Goal: Register for event/course

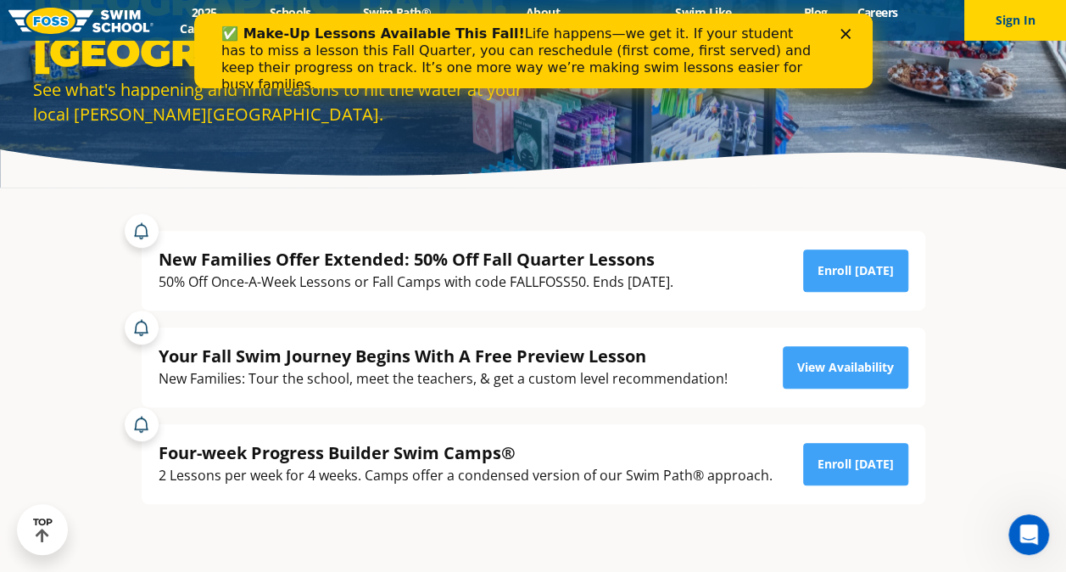
scroll to position [215, 0]
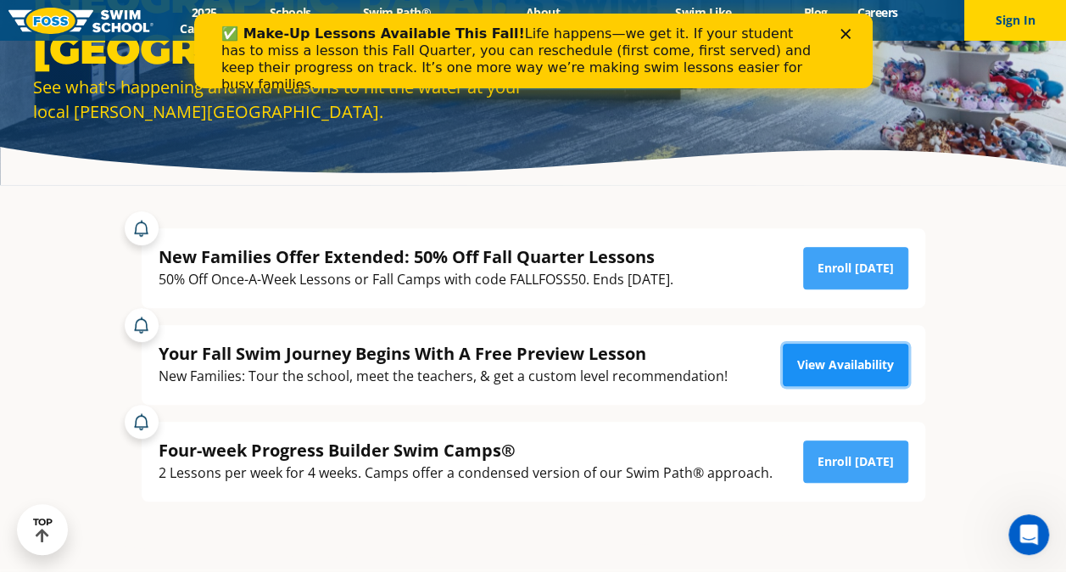
click at [828, 365] on link "View Availability" at bounding box center [846, 365] width 126 height 42
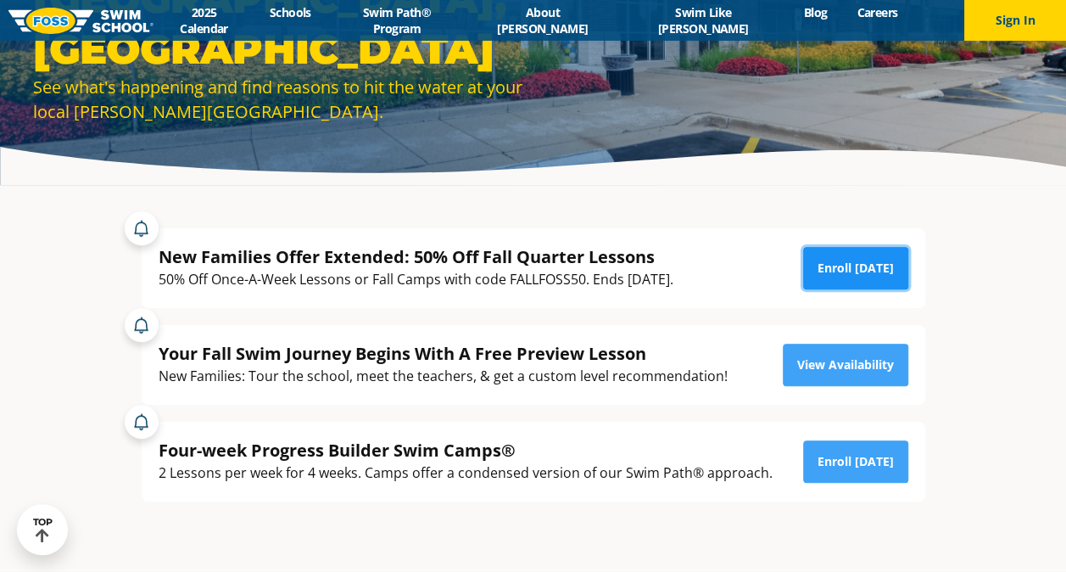
click at [832, 260] on link "Enroll [DATE]" at bounding box center [855, 268] width 105 height 42
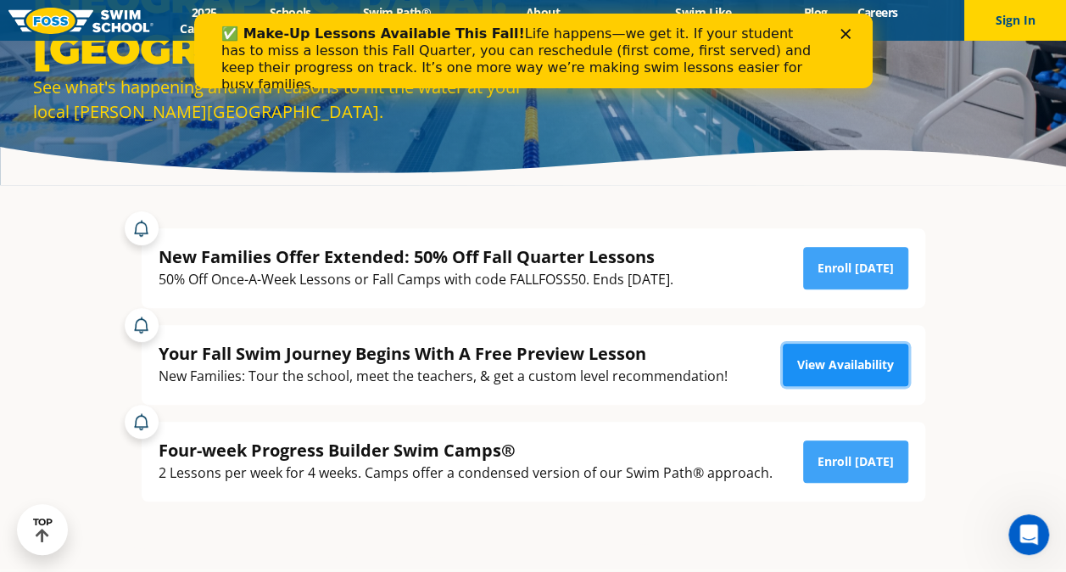
click at [835, 361] on link "View Availability" at bounding box center [846, 365] width 126 height 42
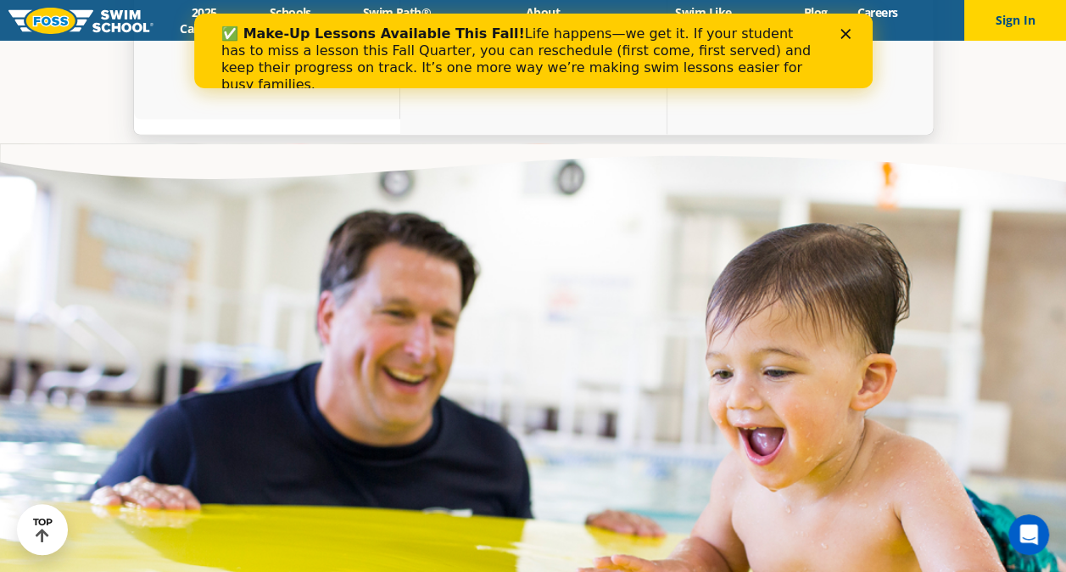
scroll to position [4761, 0]
